Goal: Information Seeking & Learning: Learn about a topic

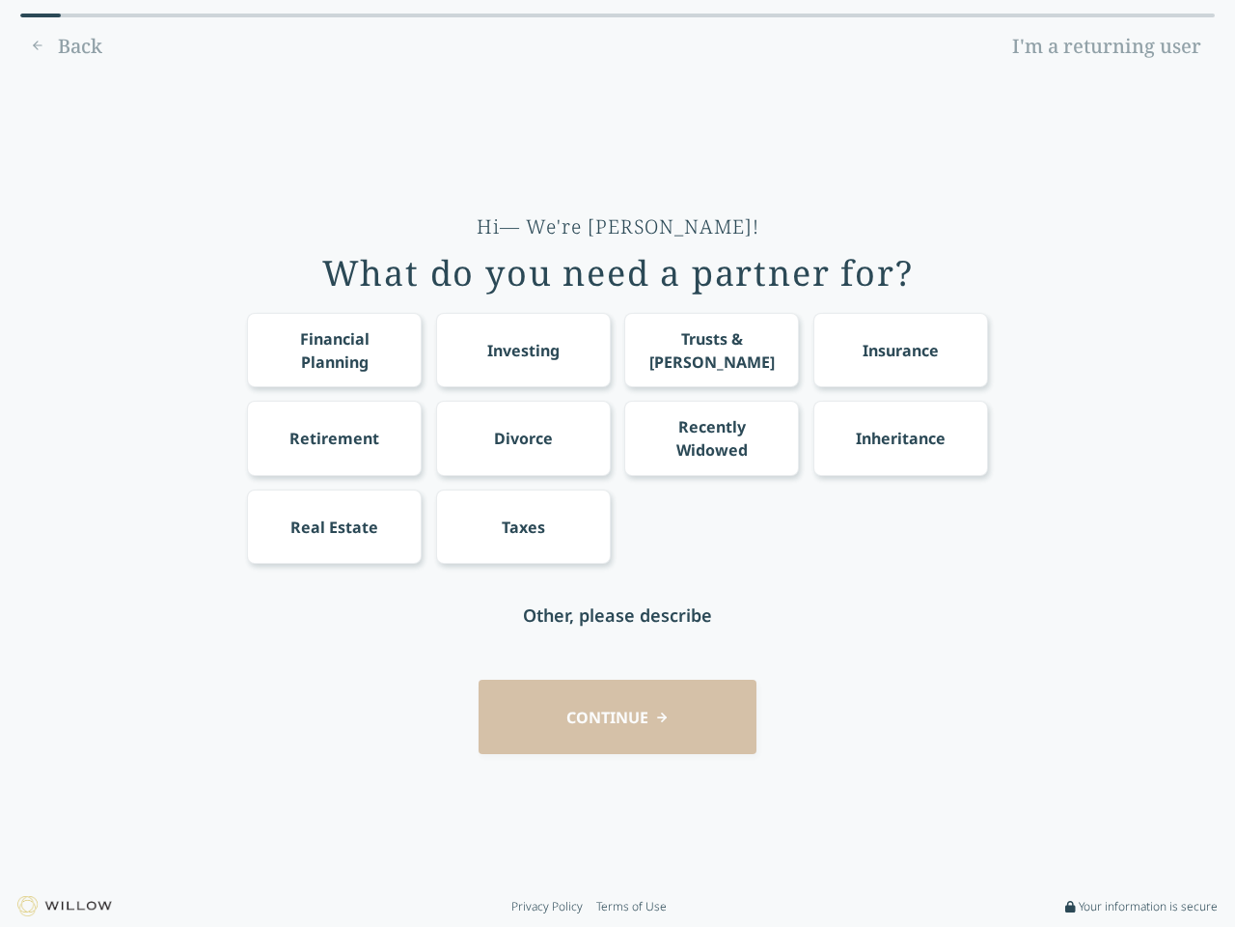
click at [618, 463] on div "Financial Planning Investing Trusts & [PERSON_NAME] Insurance Retirement Divorc…" at bounding box center [617, 438] width 741 height 251
click at [334, 349] on div "Financial Planning" at bounding box center [334, 350] width 139 height 46
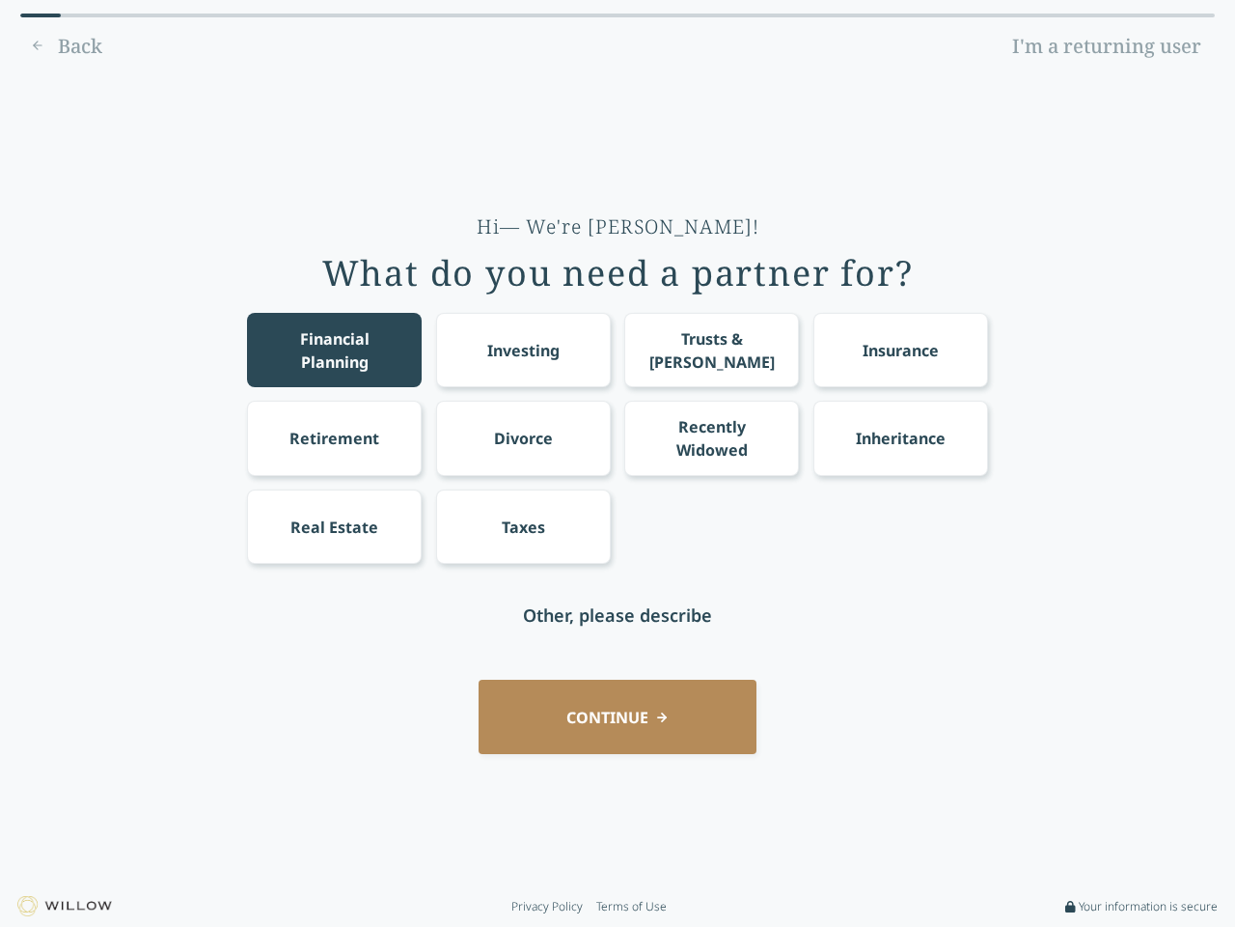
click at [523, 349] on div "Investing" at bounding box center [523, 350] width 72 height 23
click at [711, 349] on div "Trusts & [PERSON_NAME]" at bounding box center [712, 350] width 139 height 46
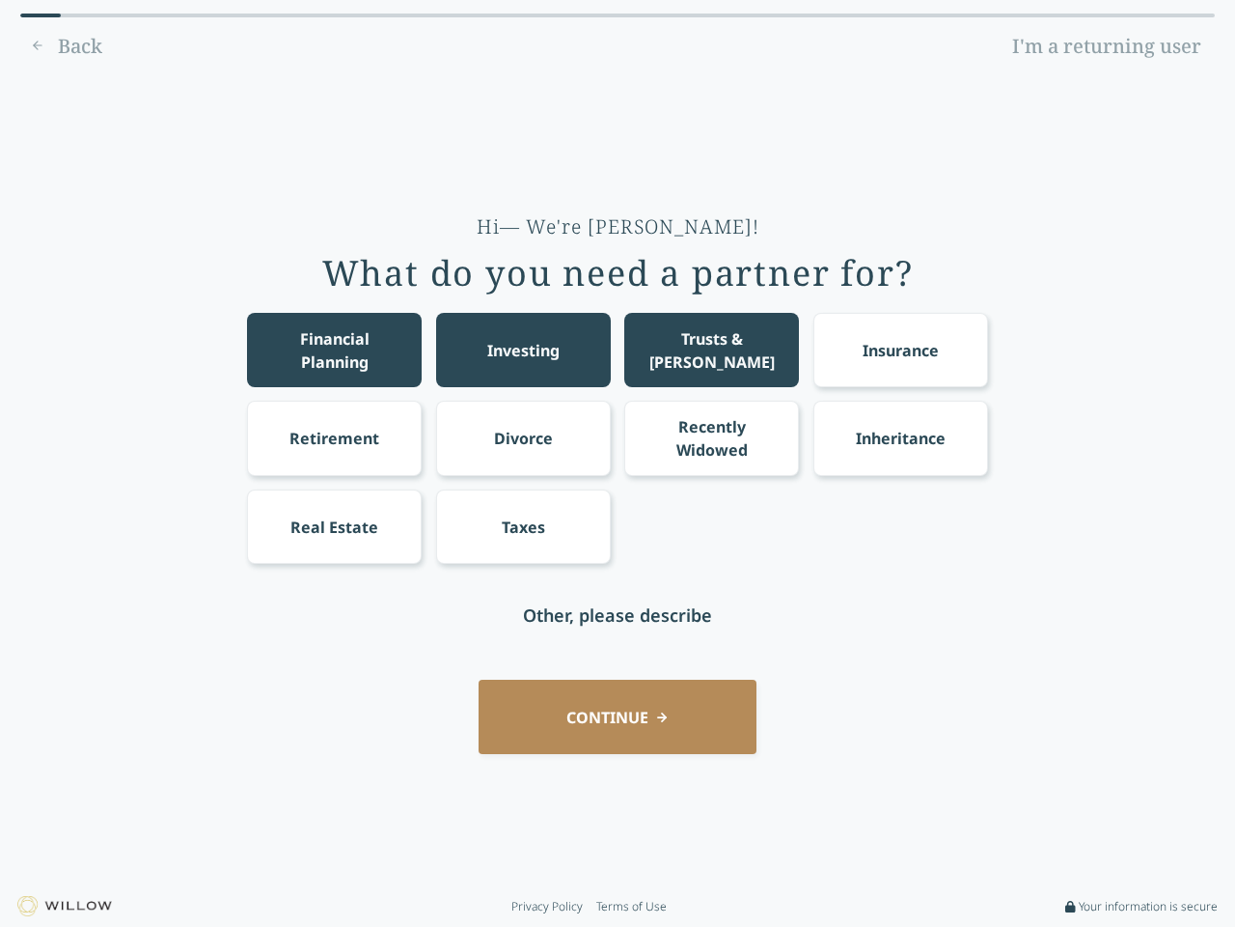
click at [900, 349] on div "Insurance" at bounding box center [901, 350] width 76 height 23
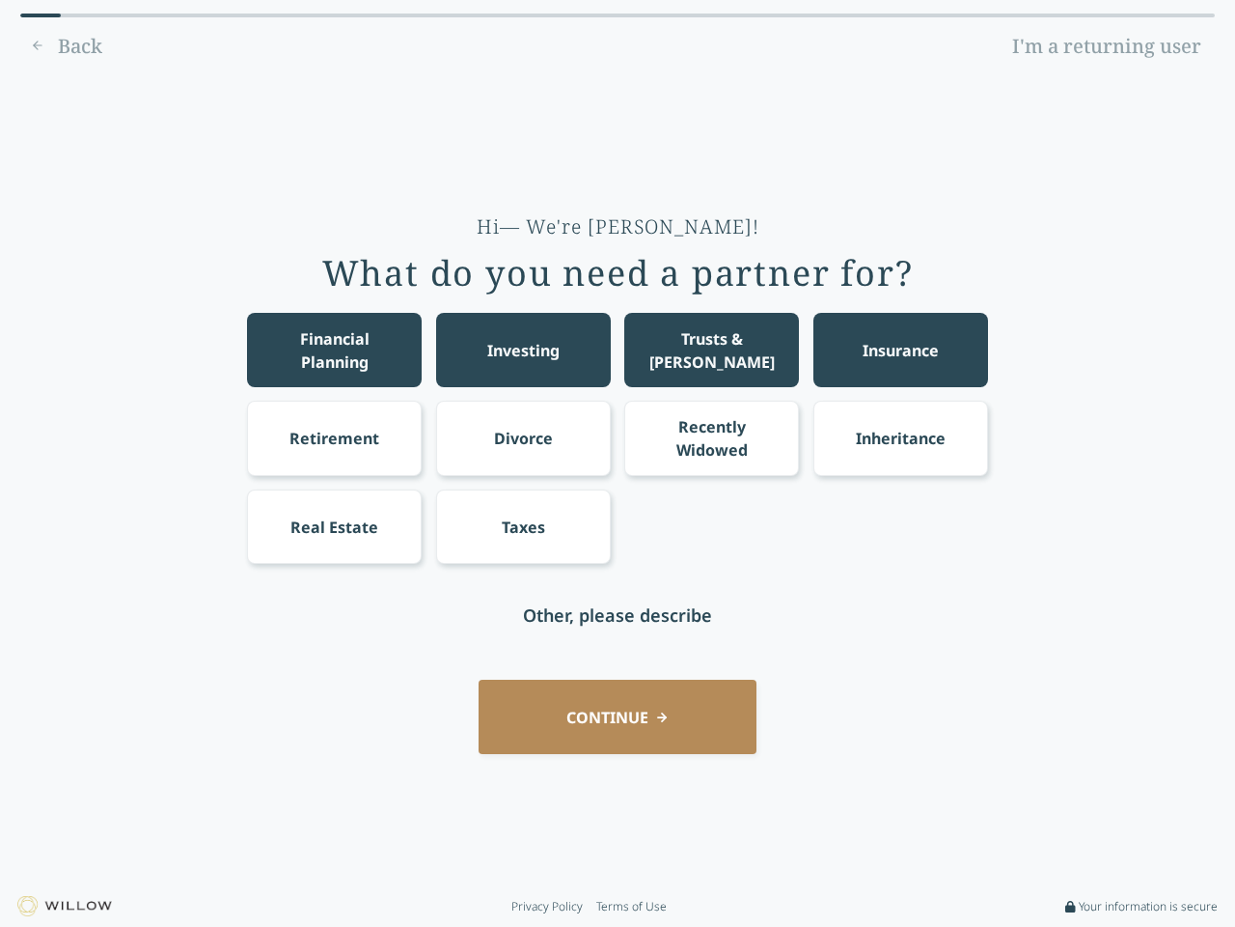
click at [334, 437] on div "Retirement" at bounding box center [335, 438] width 90 height 23
click at [523, 437] on div "Divorce" at bounding box center [523, 438] width 59 height 23
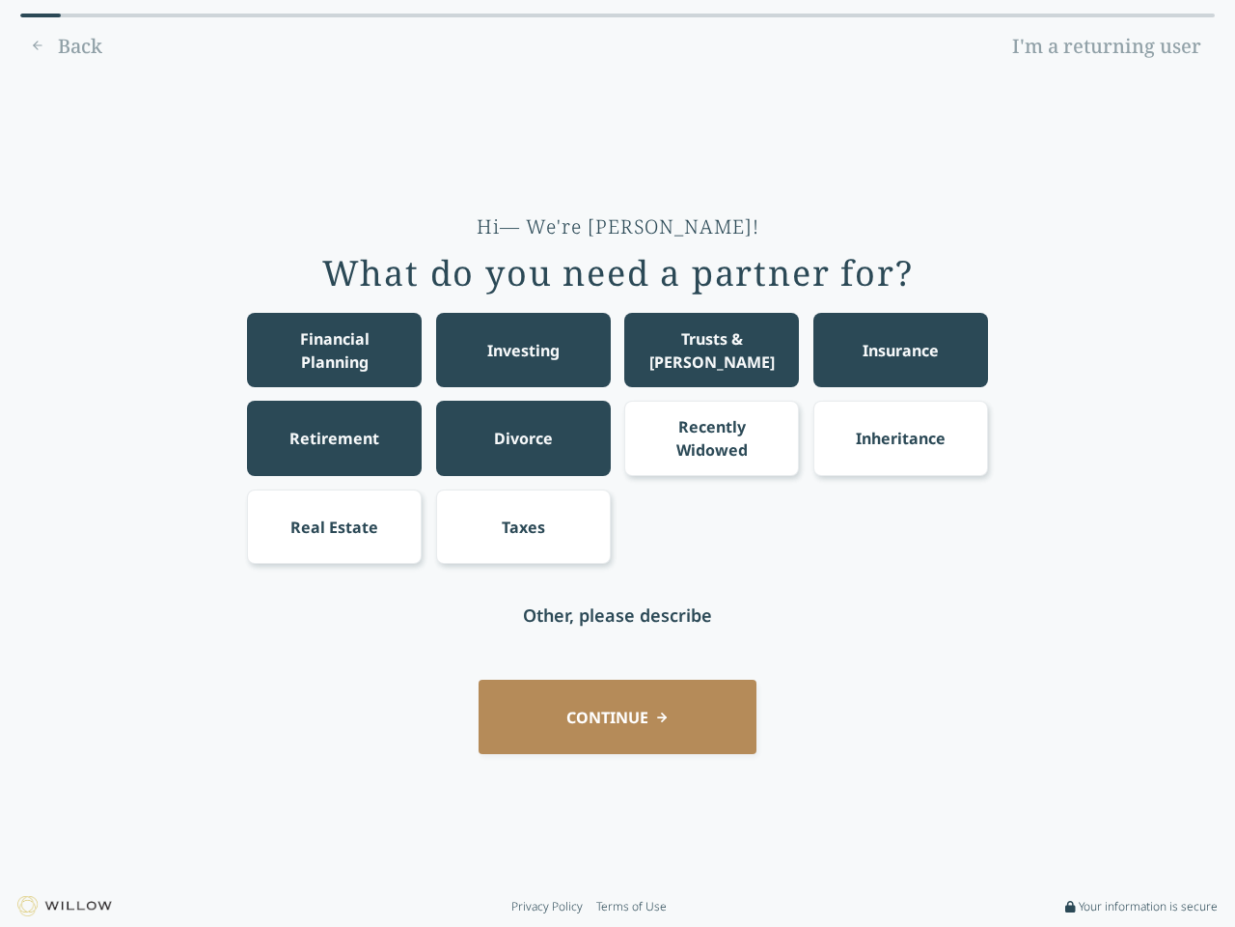
click at [711, 437] on div "Recently Widowed" at bounding box center [712, 438] width 139 height 46
click at [900, 437] on div "Inheritance" at bounding box center [901, 438] width 90 height 23
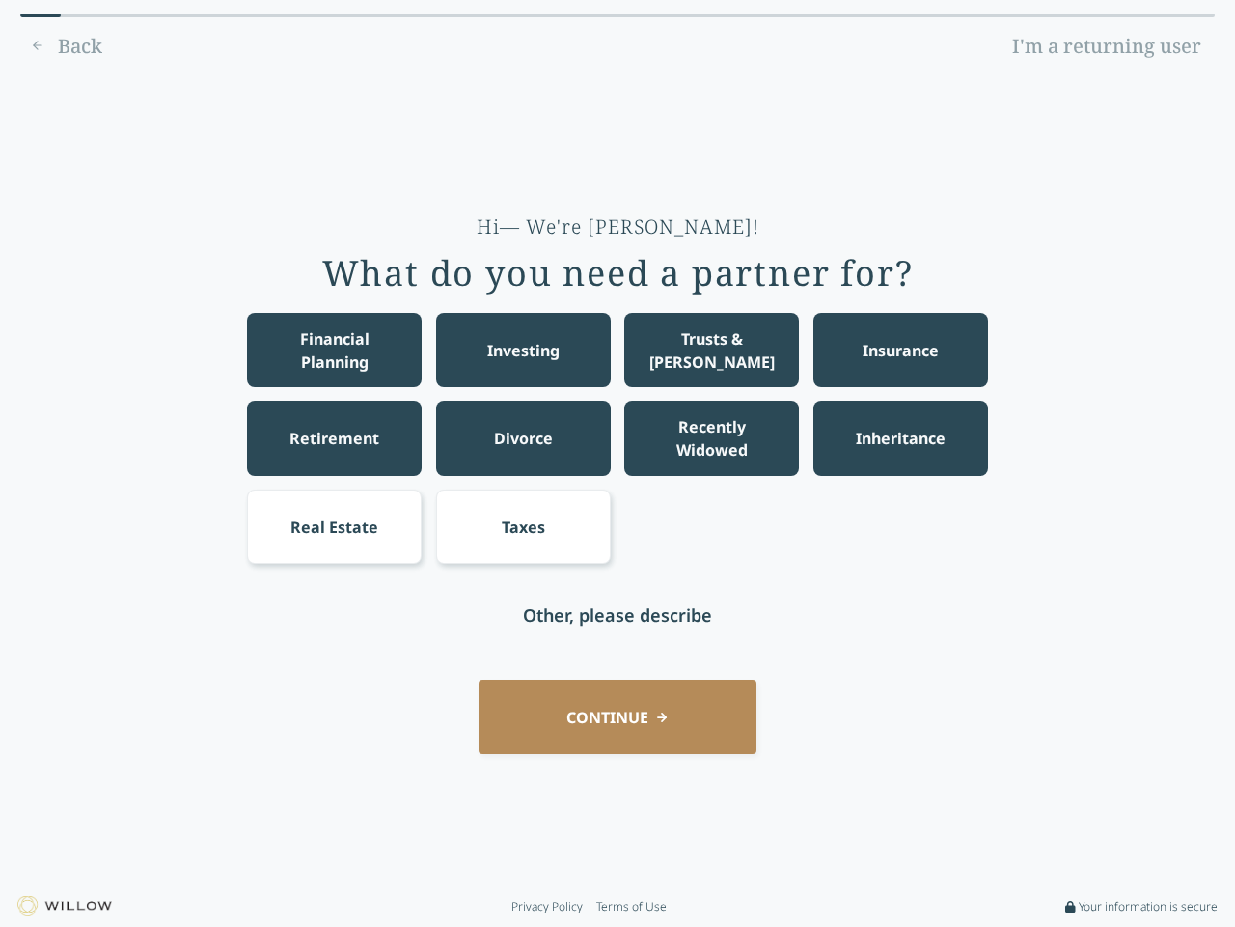
click at [334, 526] on div "Real Estate" at bounding box center [335, 526] width 88 height 23
